Goal: Check status: Check status

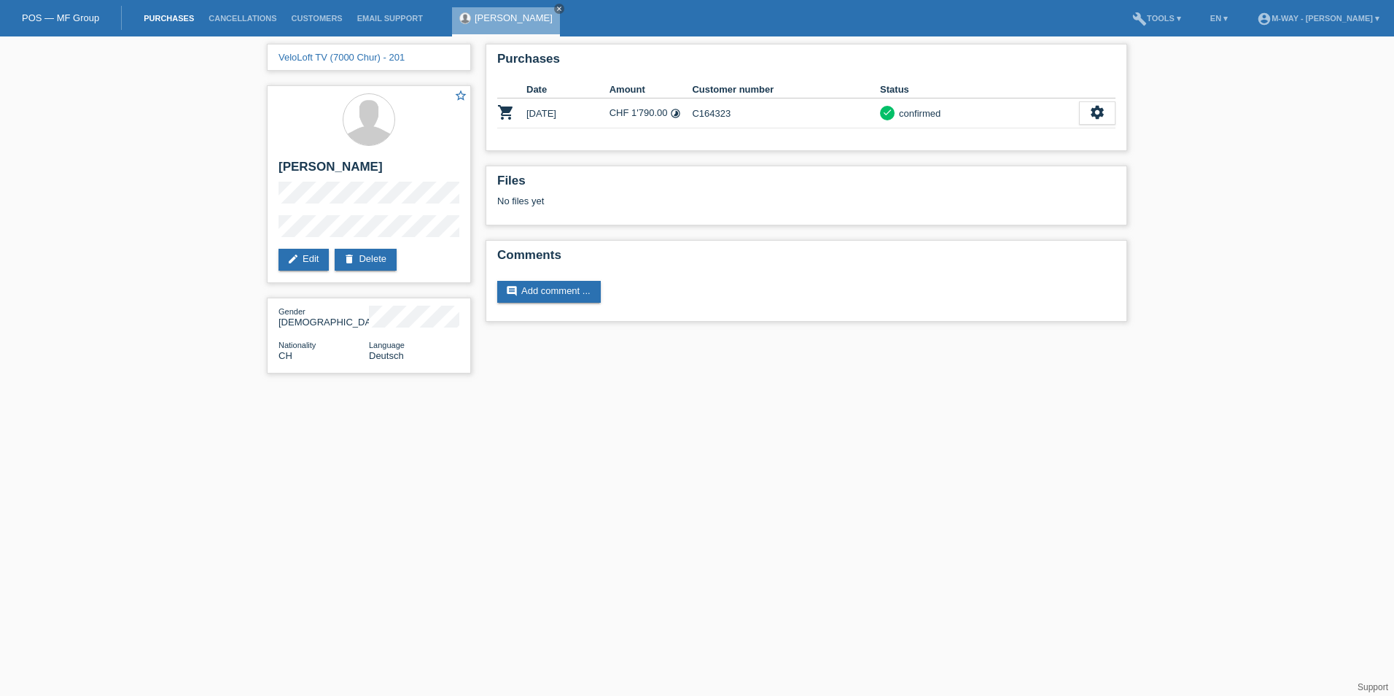
click at [174, 18] on link "Purchases" at bounding box center [168, 18] width 65 height 9
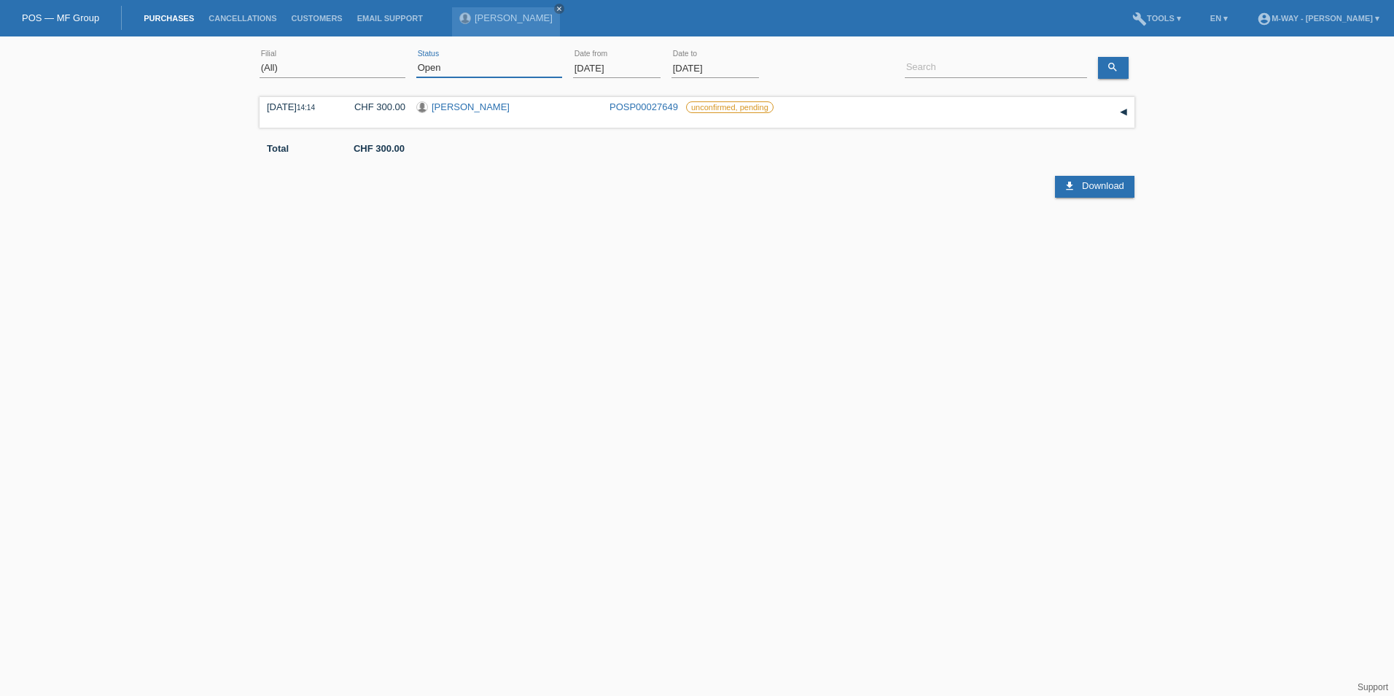
click at [477, 71] on select "(All) New Open Returned Stepped back / Cancelled Completed" at bounding box center [489, 68] width 146 height 18
select select "ALL"
click at [416, 59] on select "(All) New Open Returned Stepped back / Cancelled Completed" at bounding box center [489, 68] width 146 height 18
click at [576, 67] on input "01.09.2025" at bounding box center [617, 68] width 88 height 18
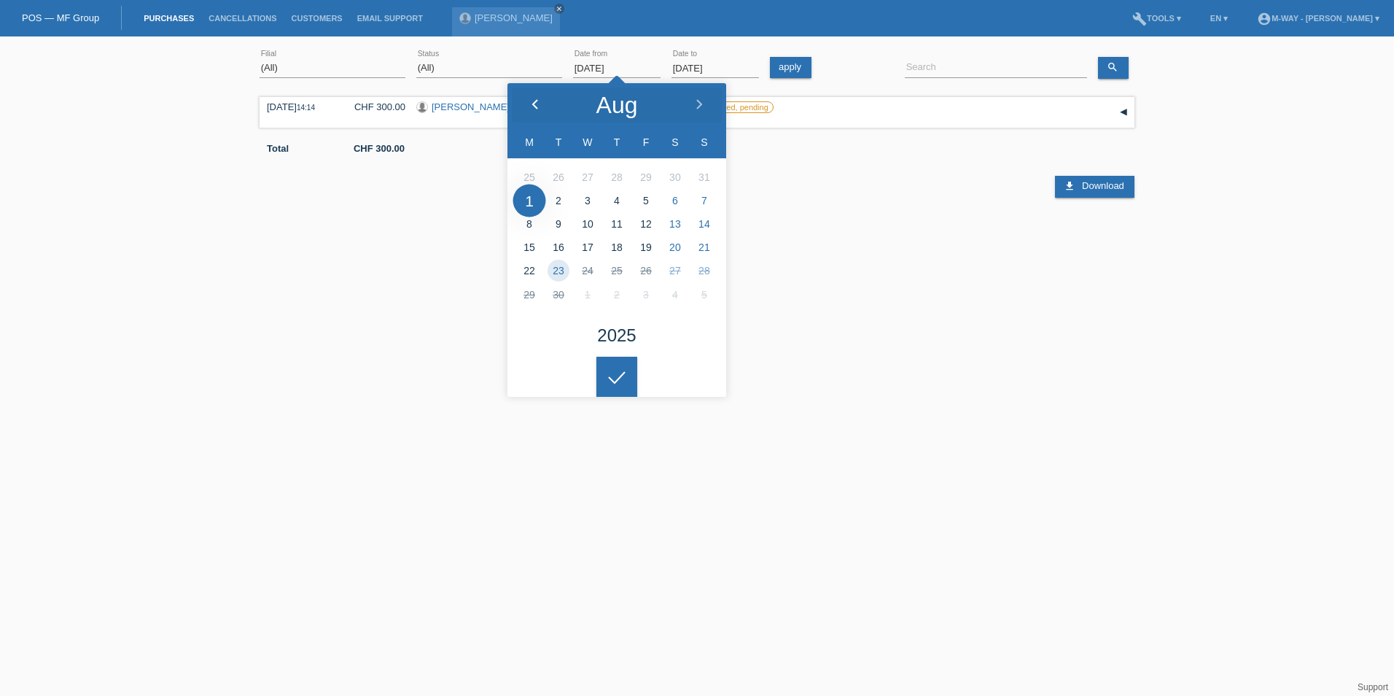
click at [533, 104] on polyline at bounding box center [535, 104] width 4 height 9
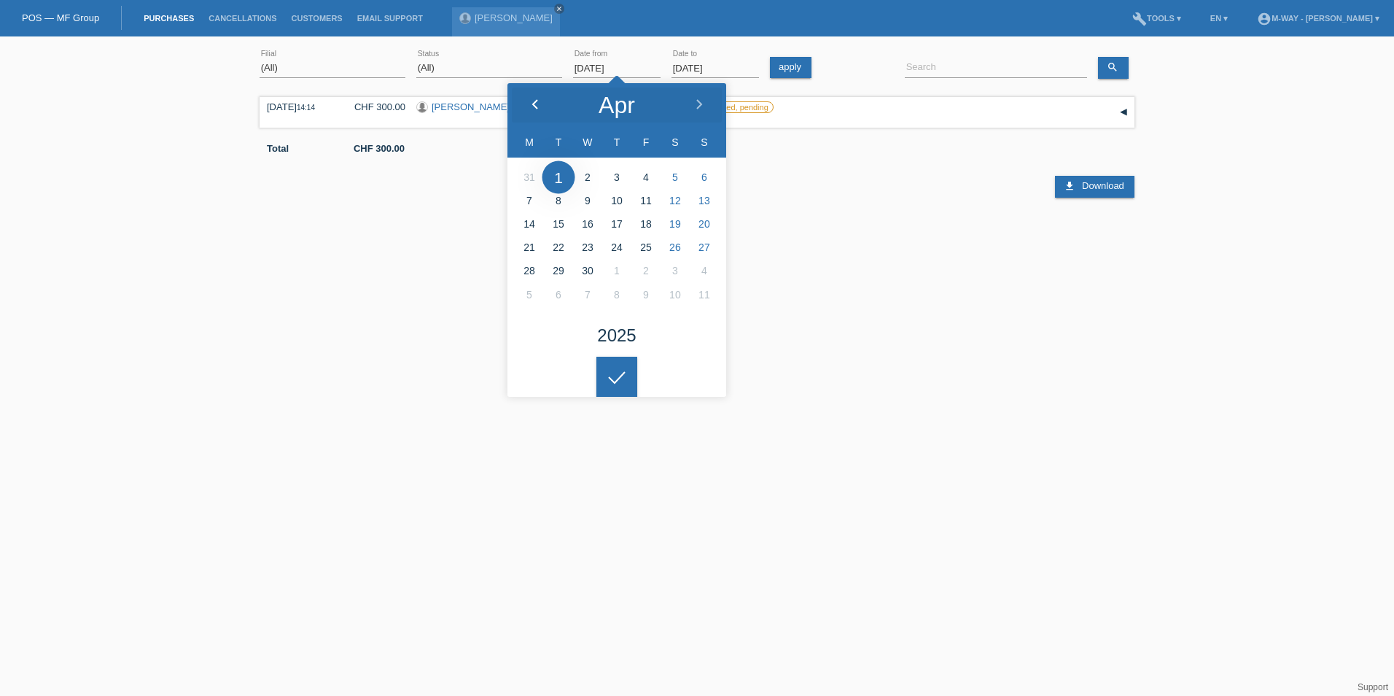
click at [533, 104] on polyline at bounding box center [535, 104] width 4 height 9
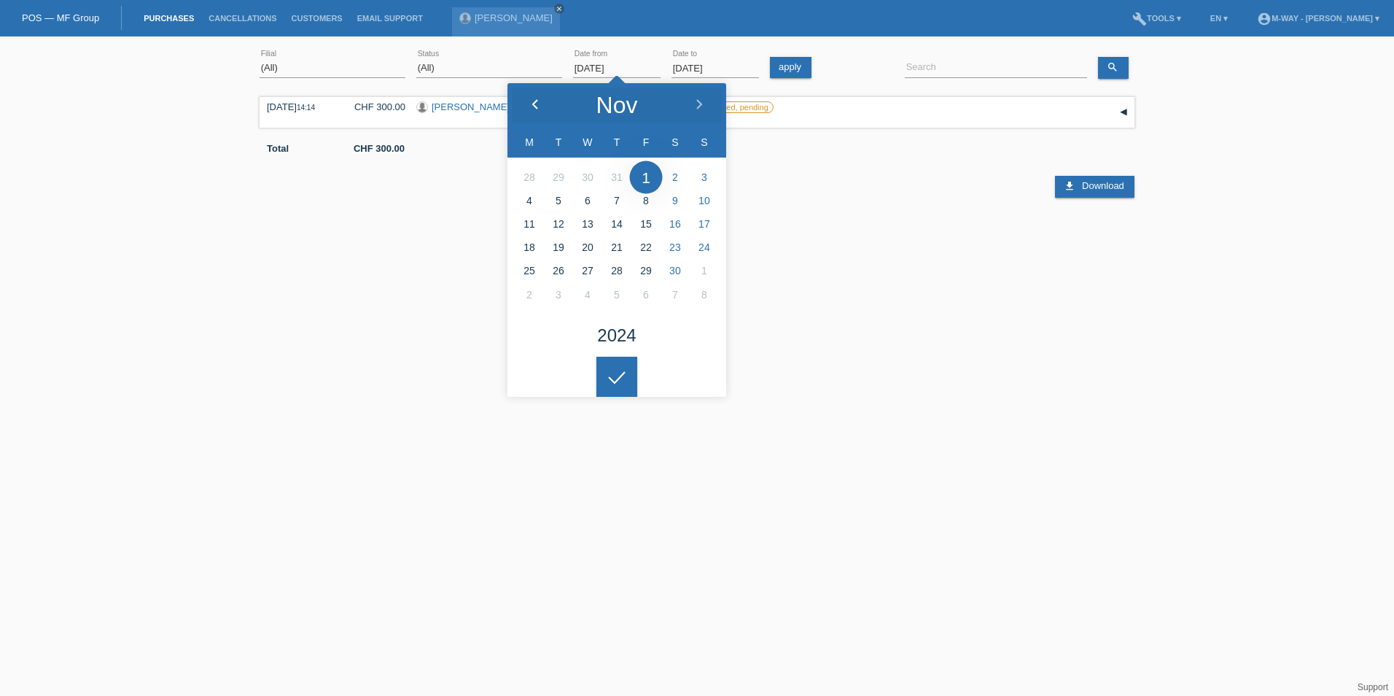
click at [533, 104] on polyline at bounding box center [535, 104] width 4 height 9
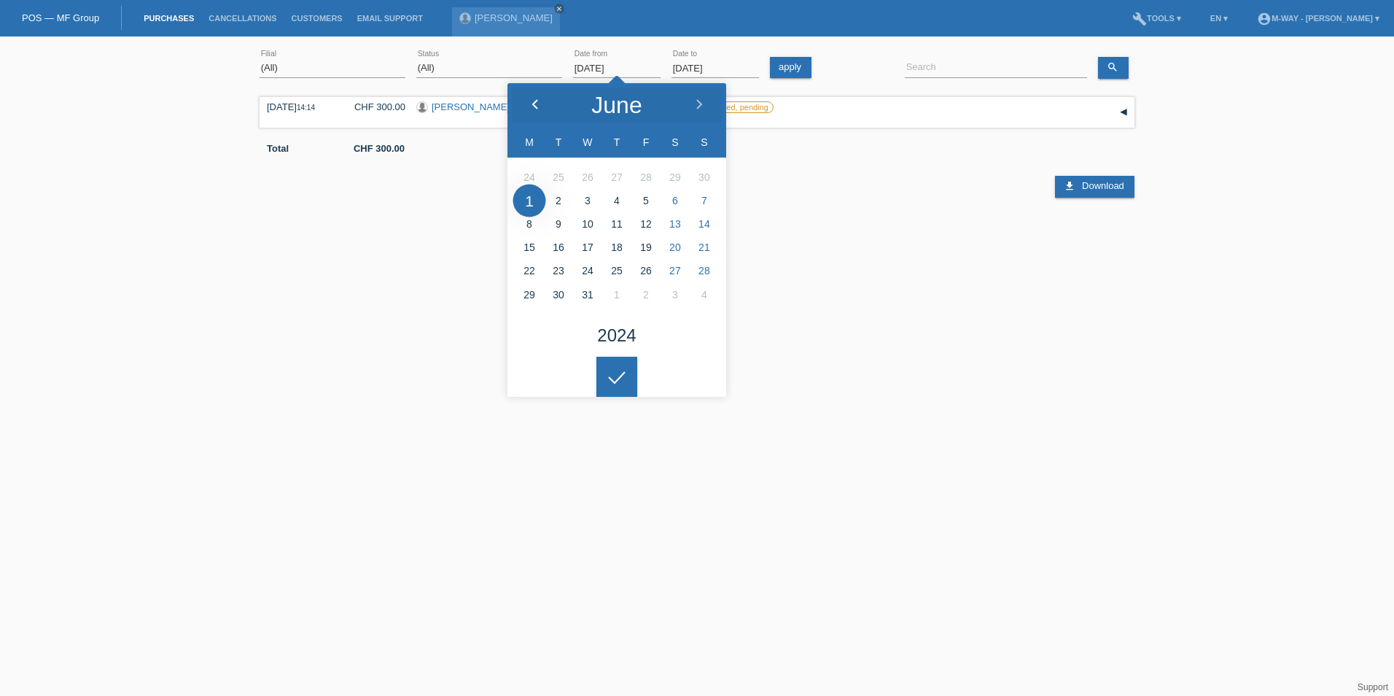
click at [533, 104] on polyline at bounding box center [535, 104] width 4 height 9
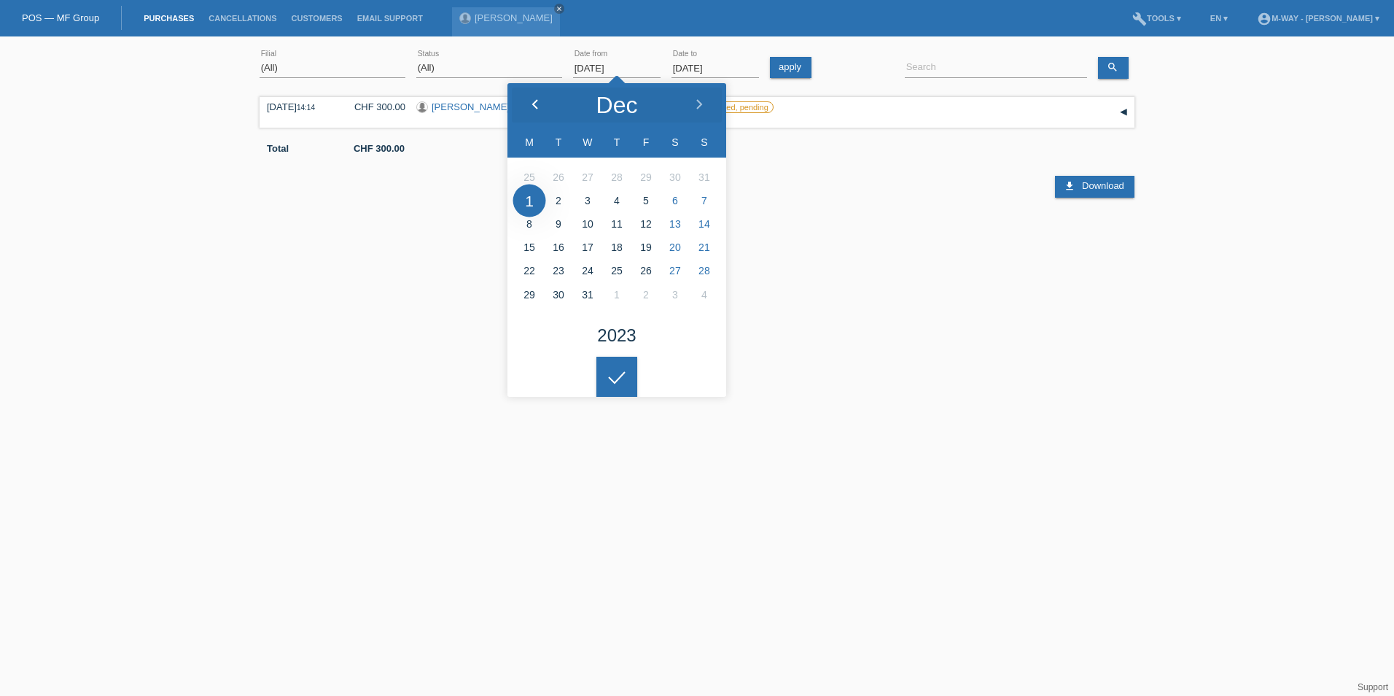
click at [533, 104] on polyline at bounding box center [535, 104] width 4 height 9
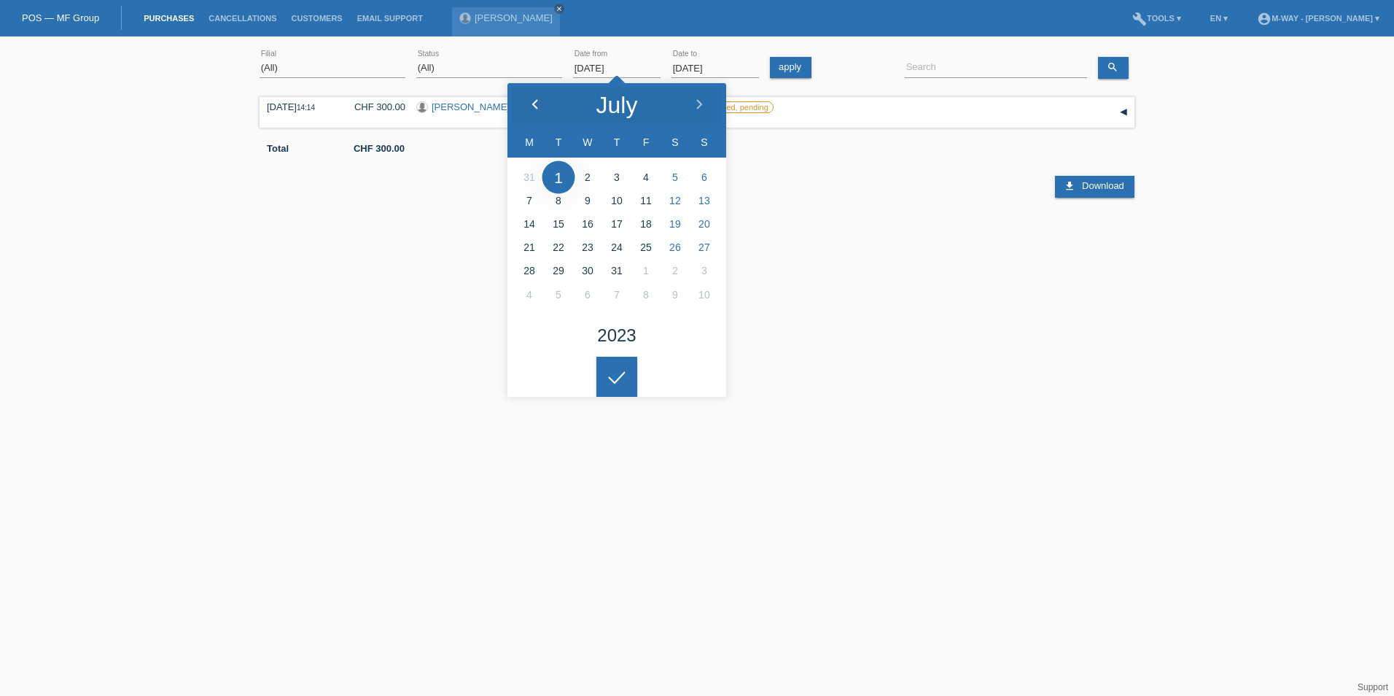
click at [533, 104] on polyline at bounding box center [535, 104] width 4 height 9
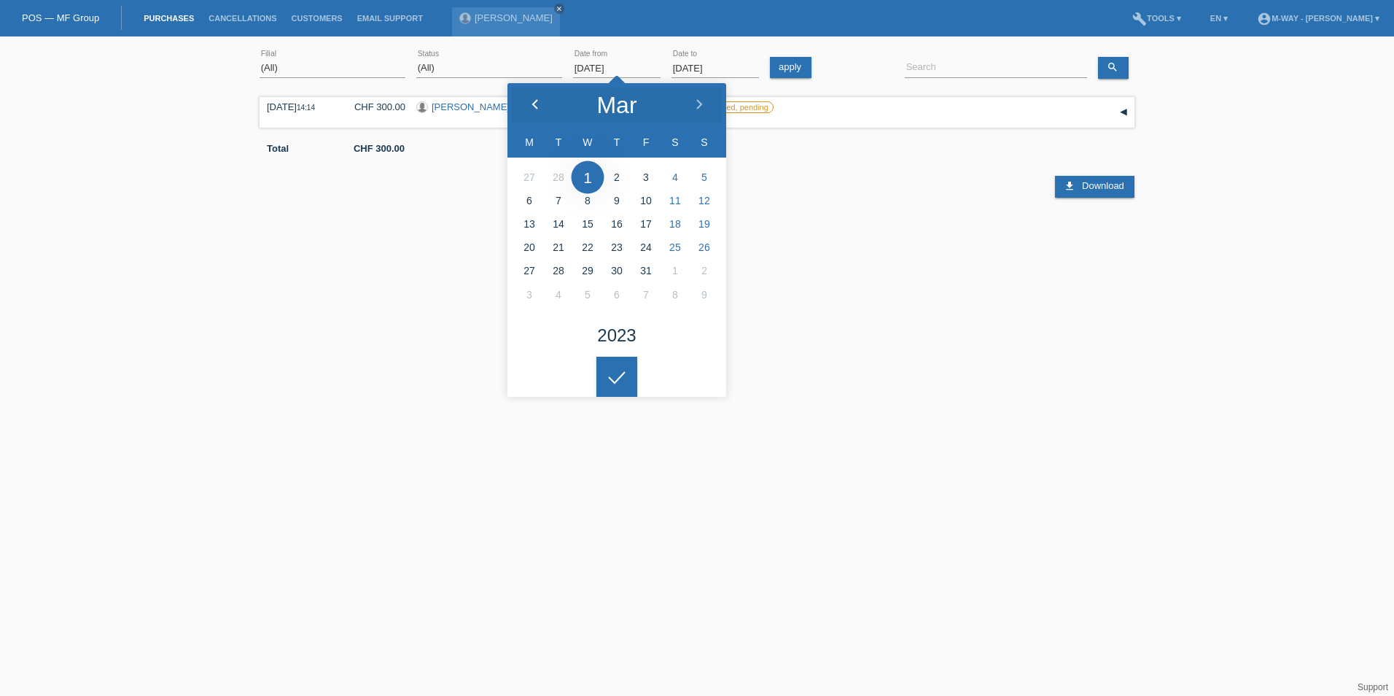
click at [533, 104] on polyline at bounding box center [535, 104] width 4 height 9
type input "01.12.2022"
click at [610, 387] on div at bounding box center [617, 377] width 41 height 41
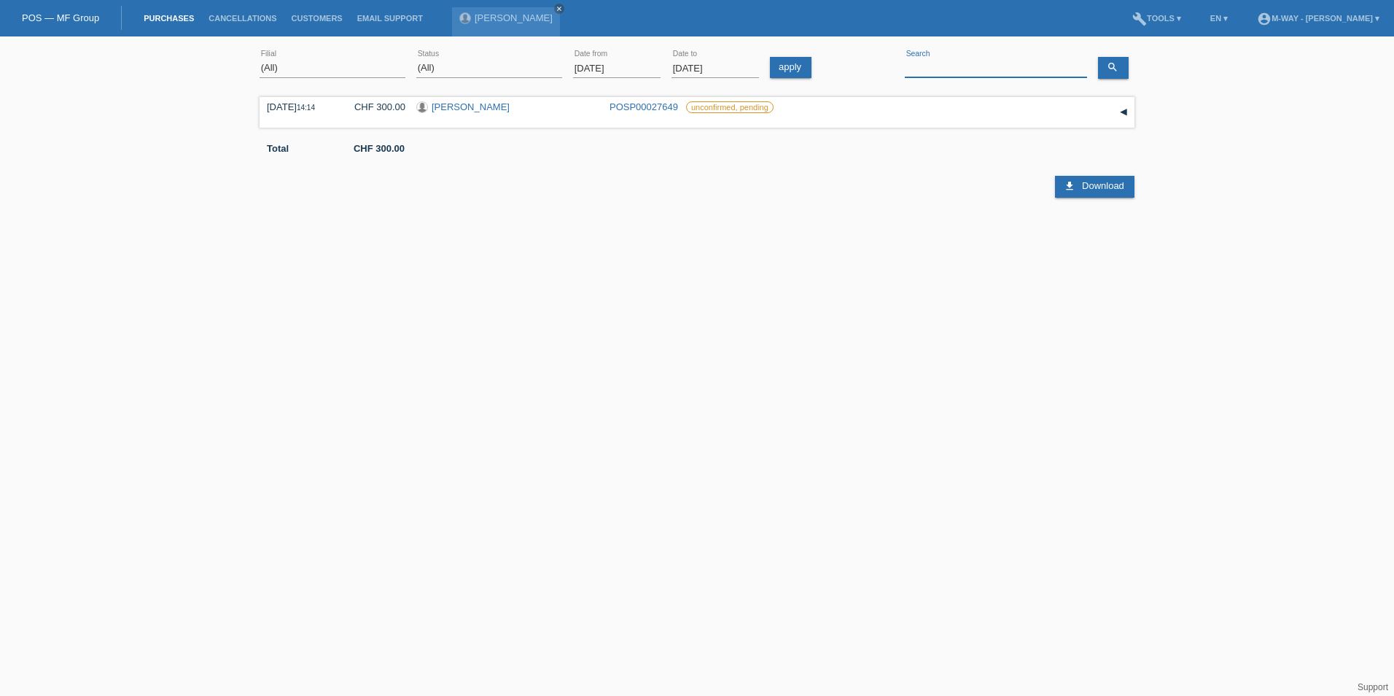
click at [939, 66] on input at bounding box center [996, 68] width 182 height 18
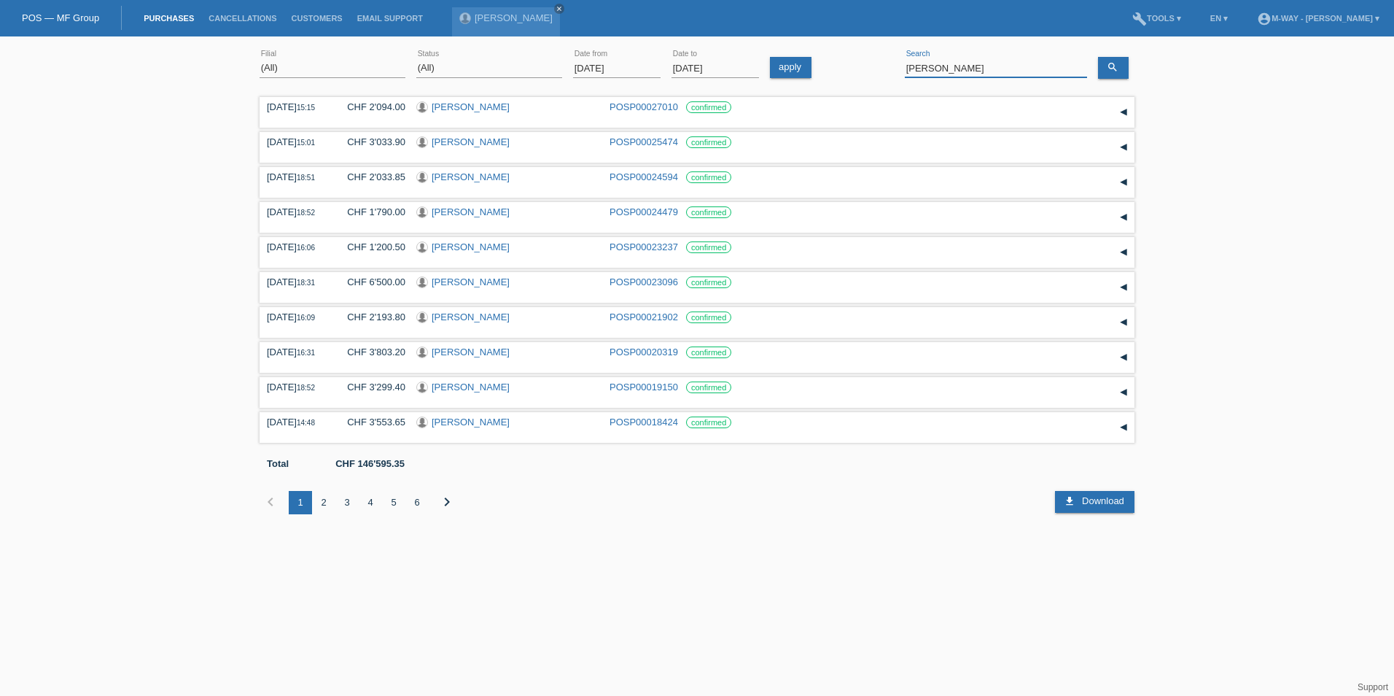
drag, startPoint x: 979, startPoint y: 64, endPoint x: 863, endPoint y: 65, distance: 115.2
click at [863, 65] on div "(All) Aarau Alexand'Ro Edouard'O Passion Vélo SàRL Basel Bern City Bern Expo Be…" at bounding box center [697, 69] width 875 height 50
type input "m"
type input "martina"
click at [327, 504] on div "2" at bounding box center [323, 502] width 23 height 23
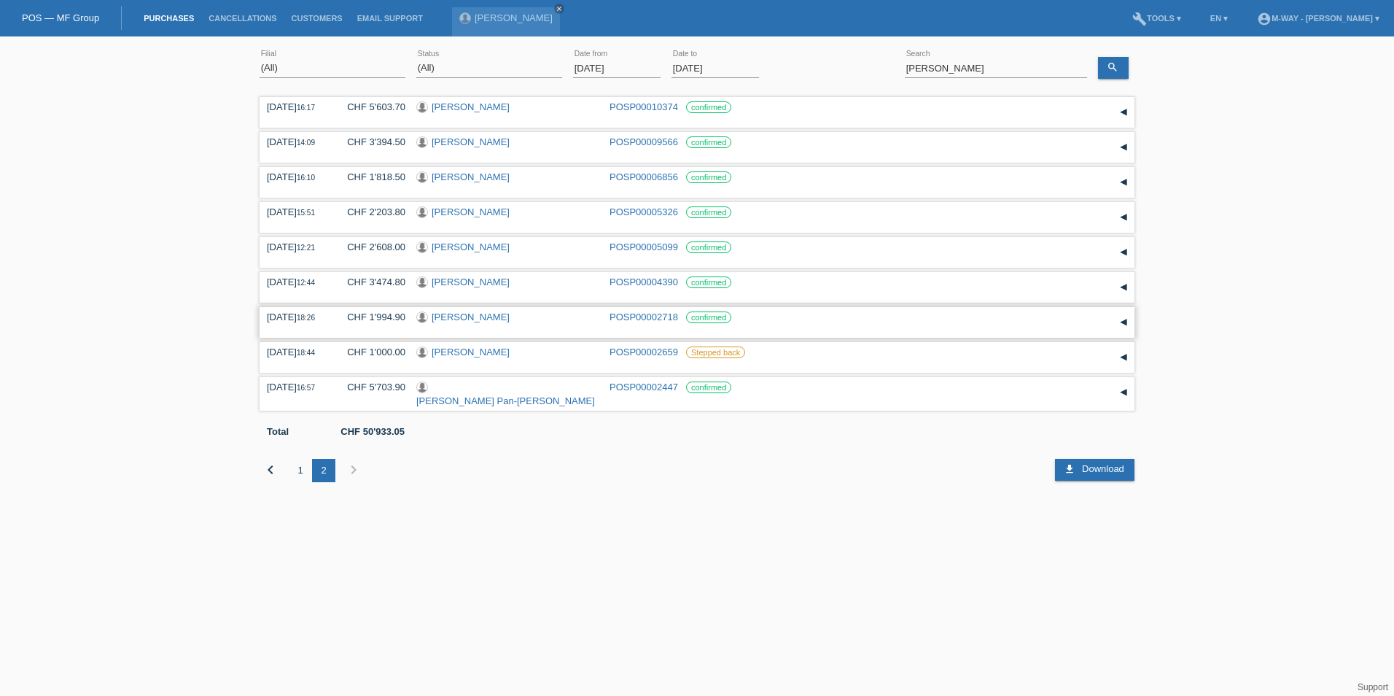
drag, startPoint x: 722, startPoint y: 557, endPoint x: 911, endPoint y: 329, distance: 296.3
click at [722, 504] on html "POS — MF Group Purchases Cancellations Customers Email Support Nelson Raposo cl…" at bounding box center [697, 252] width 1394 height 504
